Goal: Information Seeking & Learning: Learn about a topic

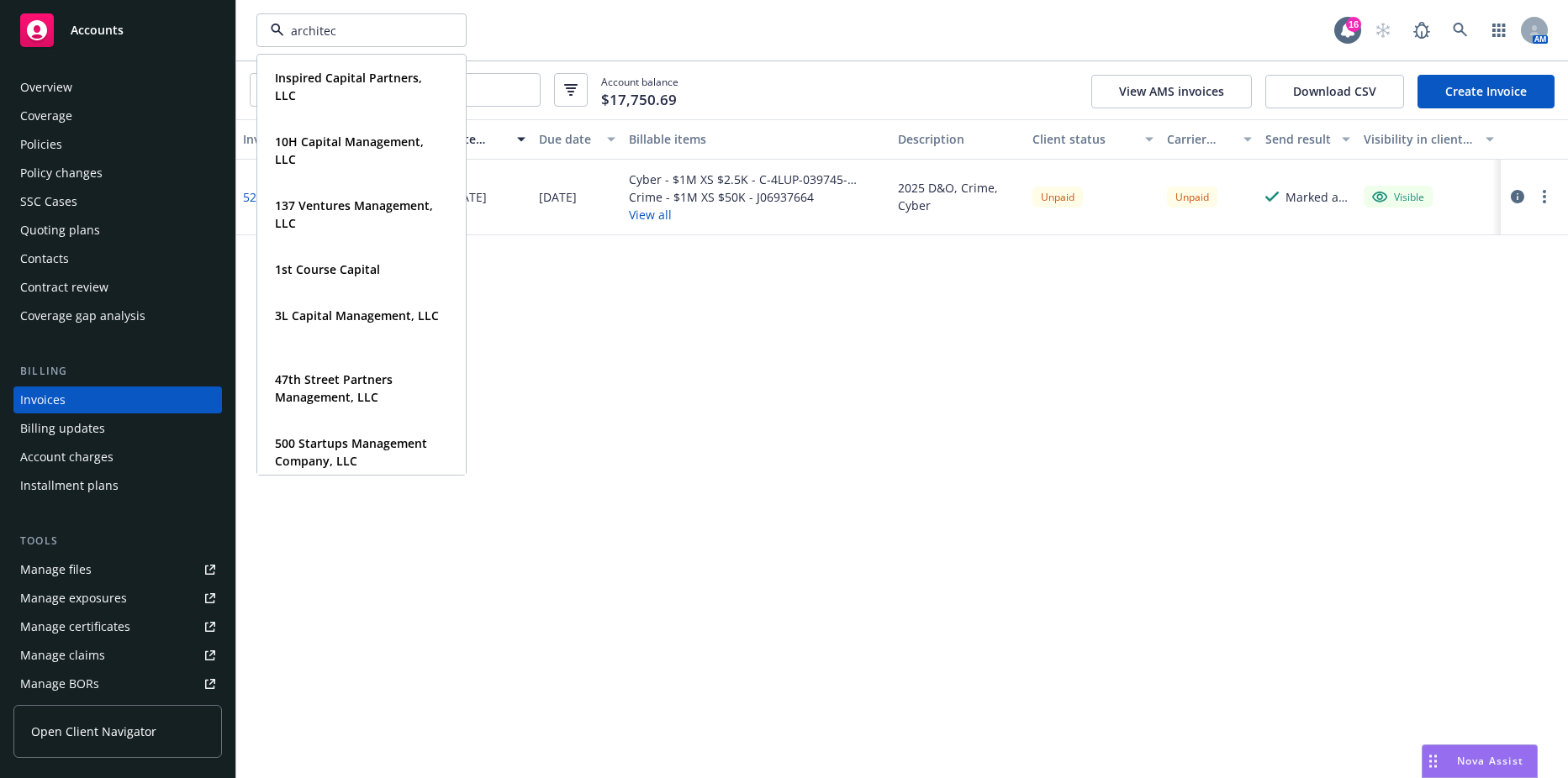
type input "architect"
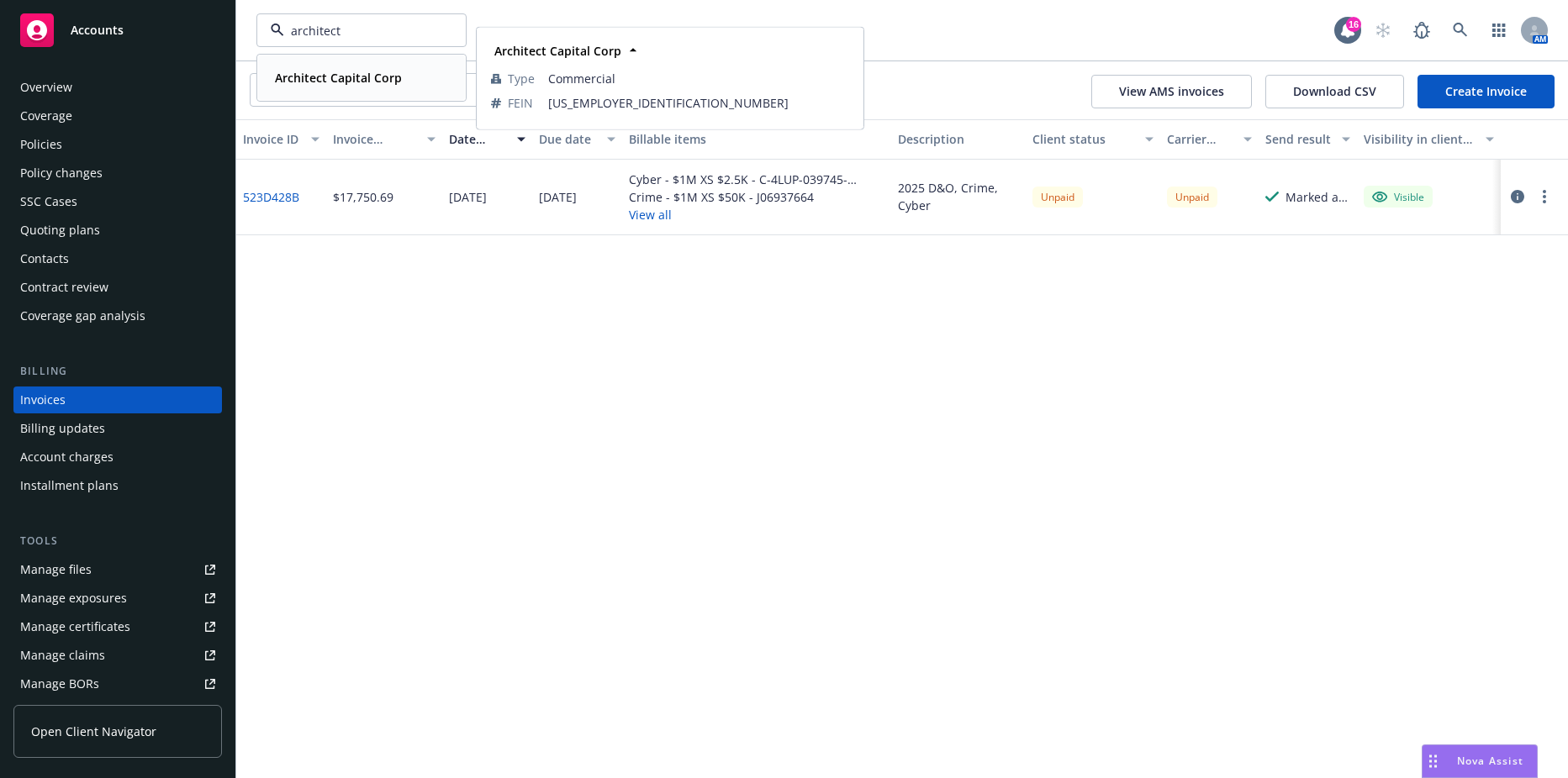
click at [351, 70] on strong "Architect Capital Corp" at bounding box center [339, 77] width 127 height 16
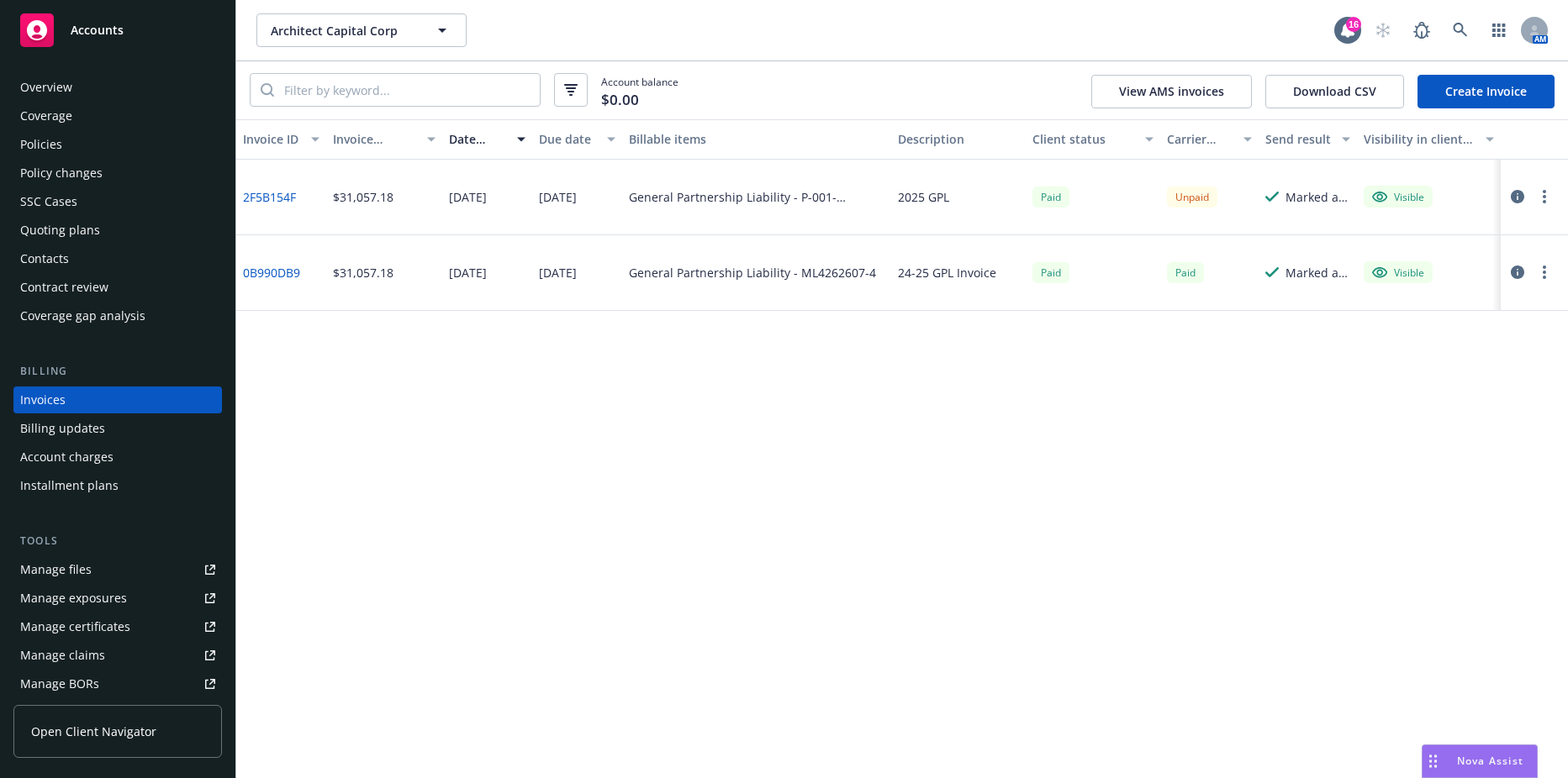
click at [60, 140] on div "Policies" at bounding box center [41, 144] width 42 height 27
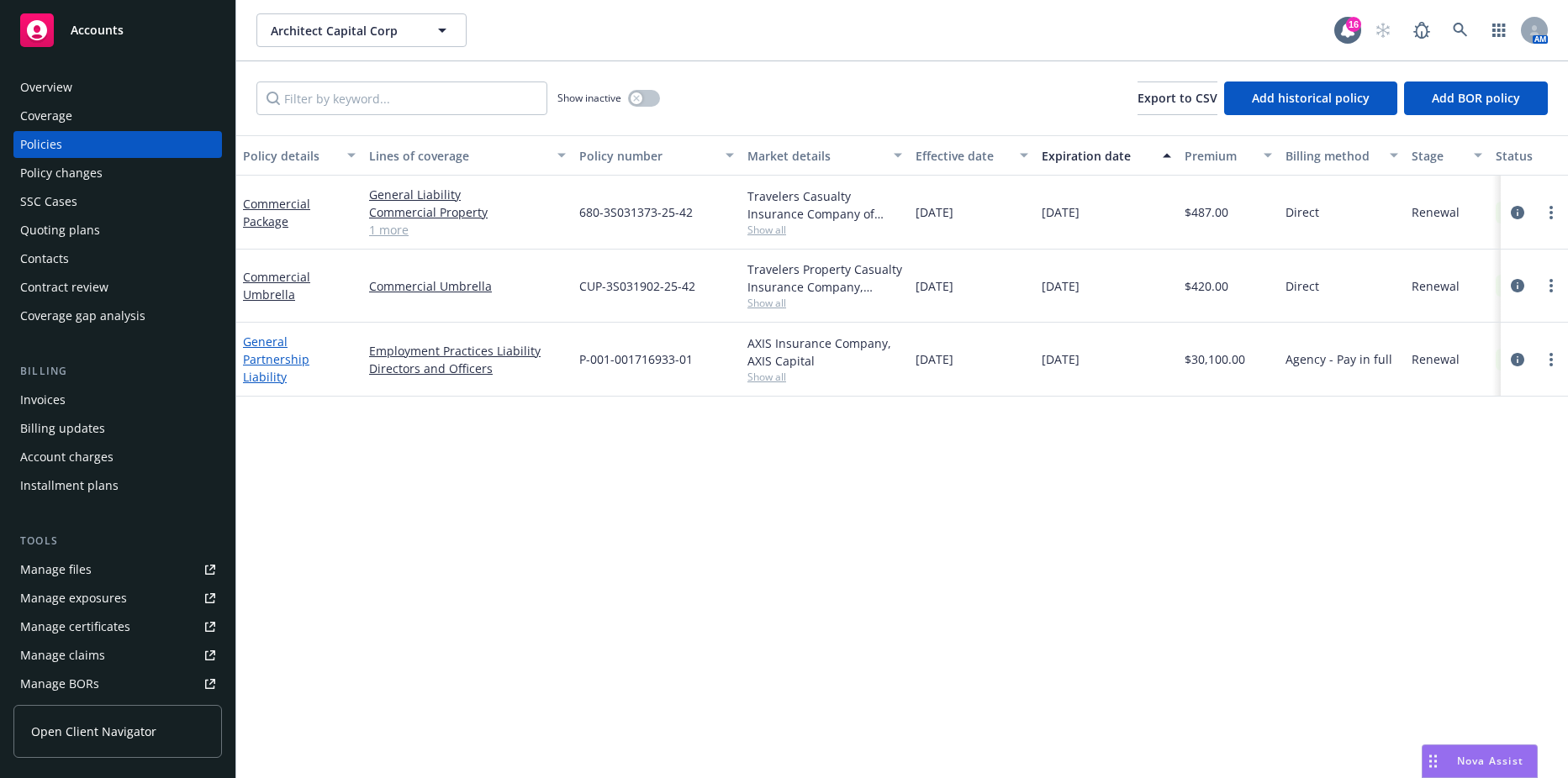
click at [261, 354] on link "General Partnership Liability" at bounding box center [276, 359] width 66 height 52
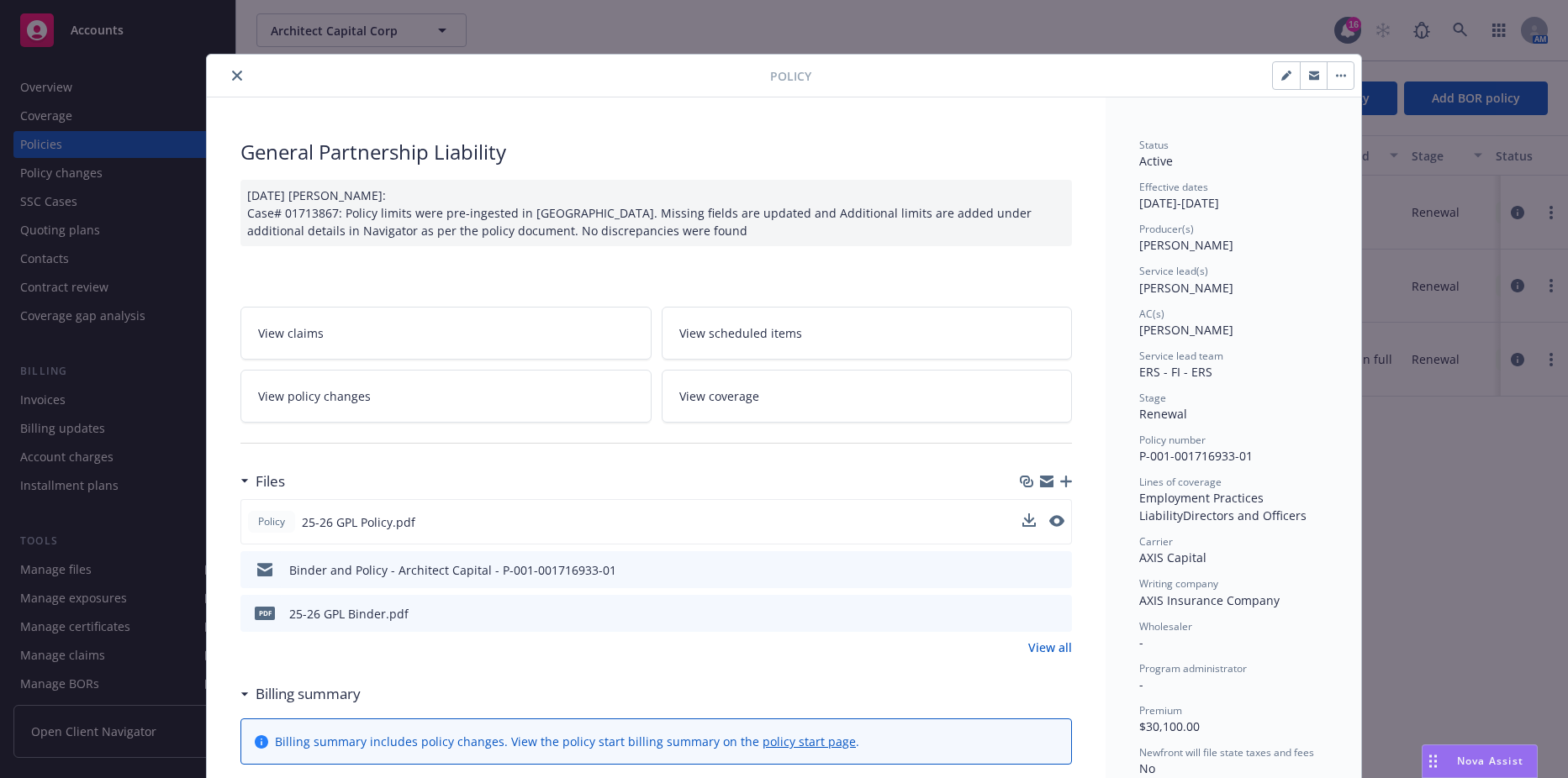
click at [1051, 528] on button at bounding box center [1056, 522] width 15 height 17
click at [1050, 522] on icon "preview file" at bounding box center [1055, 521] width 15 height 12
click at [227, 78] on button "close" at bounding box center [238, 75] width 20 height 20
